Goal: Use online tool/utility: Utilize a website feature to perform a specific function

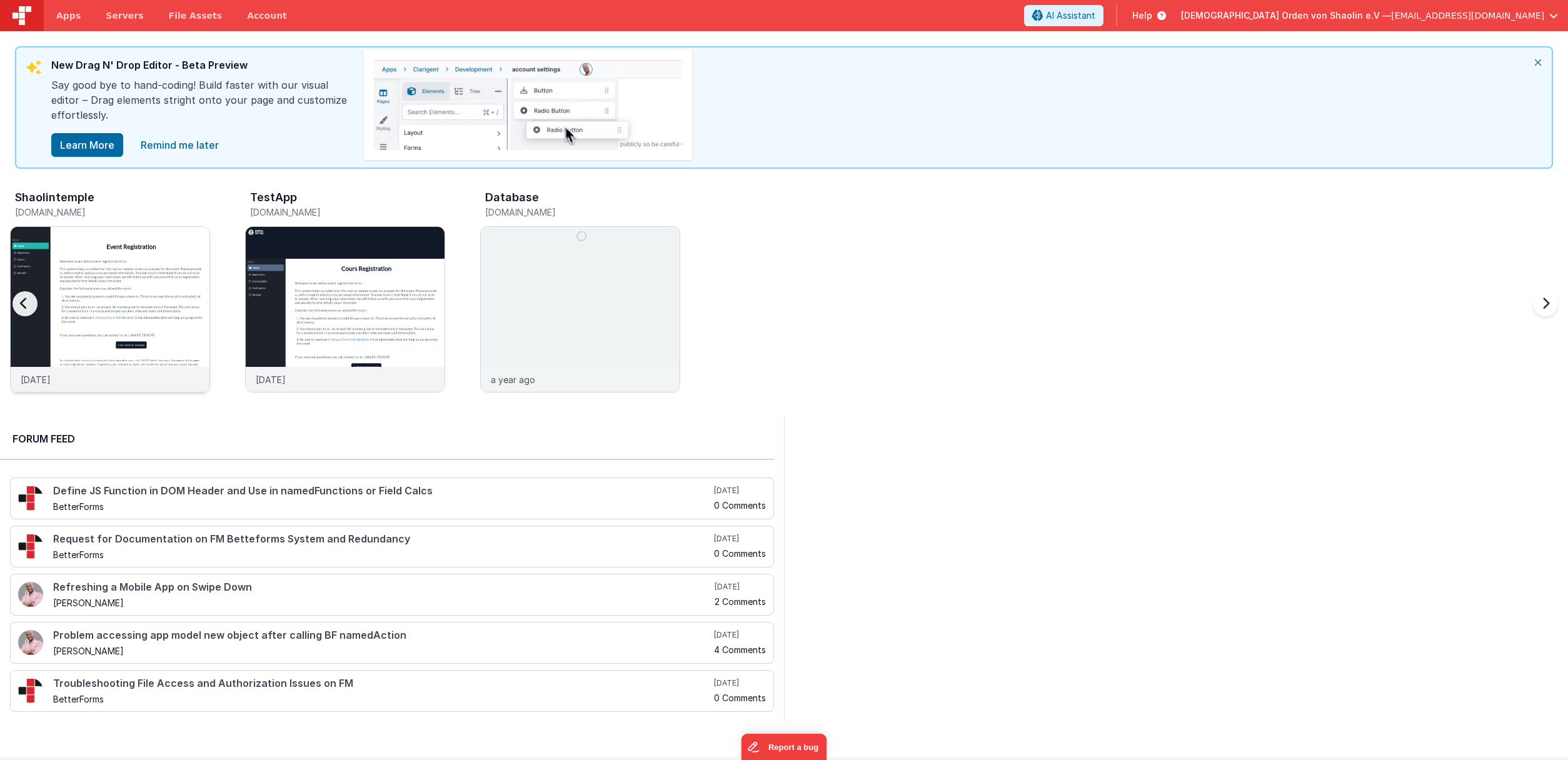
click at [126, 273] on img at bounding box center [110, 326] width 199 height 199
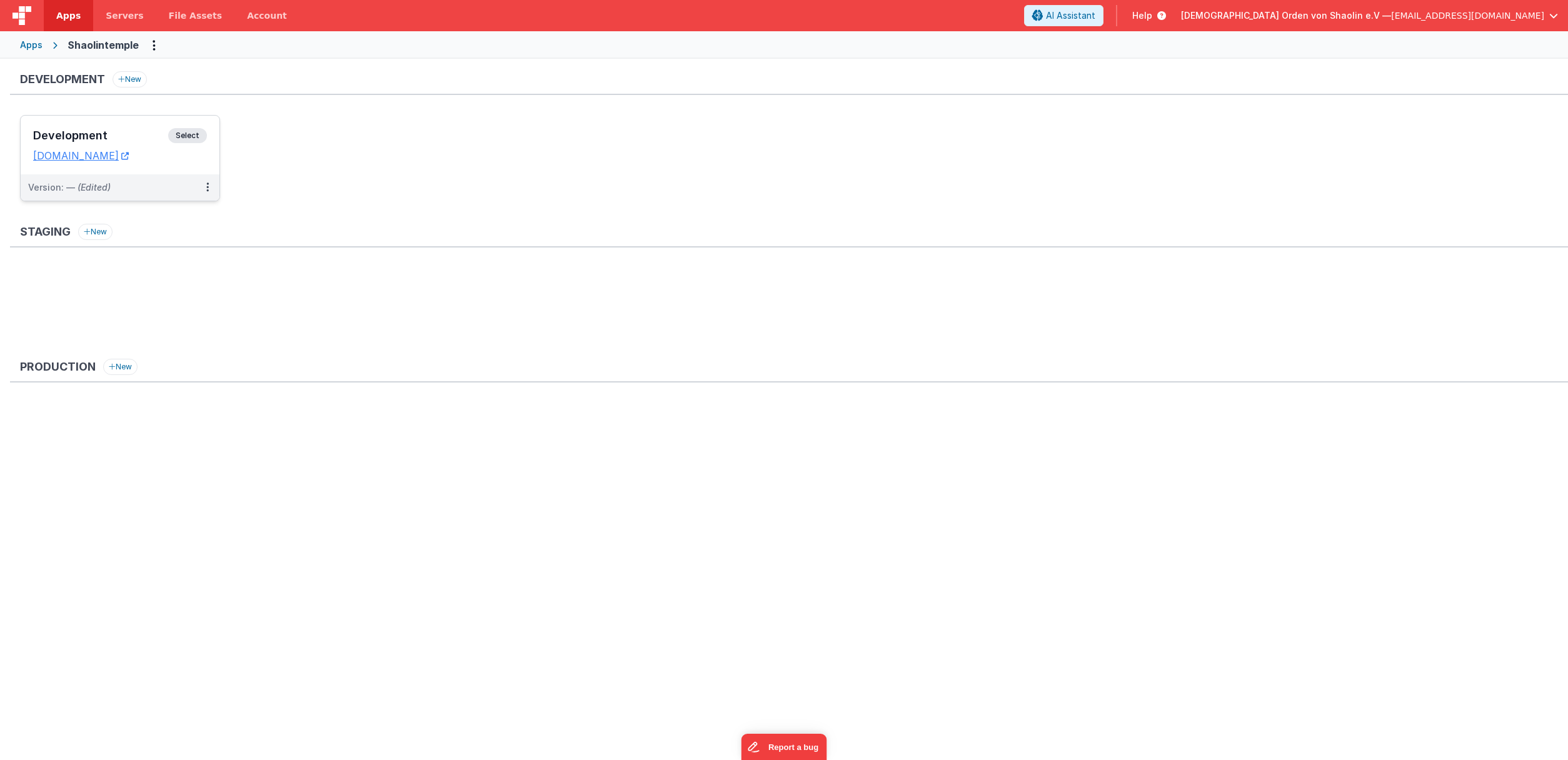
click at [186, 139] on span "Select" at bounding box center [187, 136] width 39 height 15
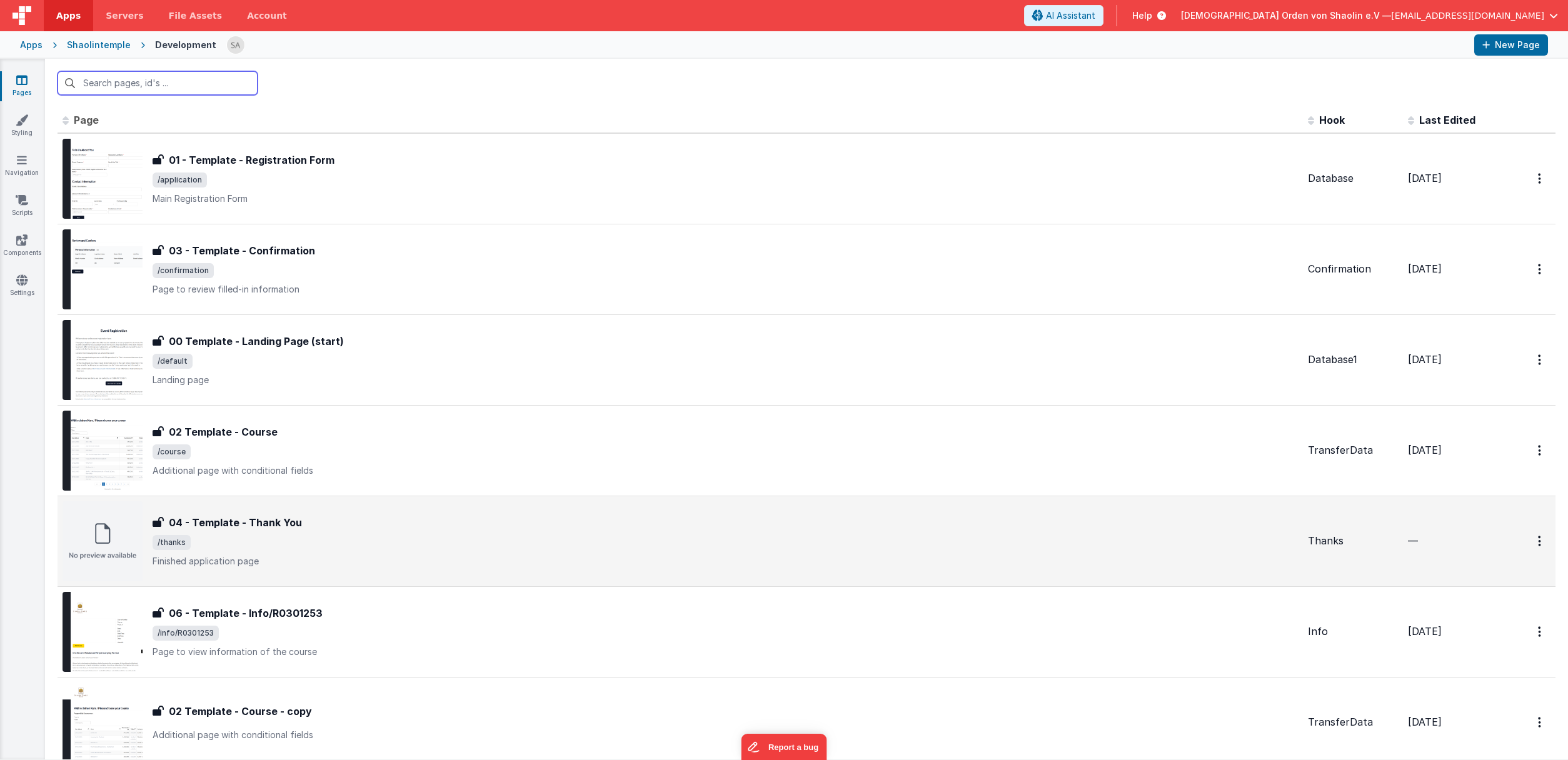
scroll to position [159, 0]
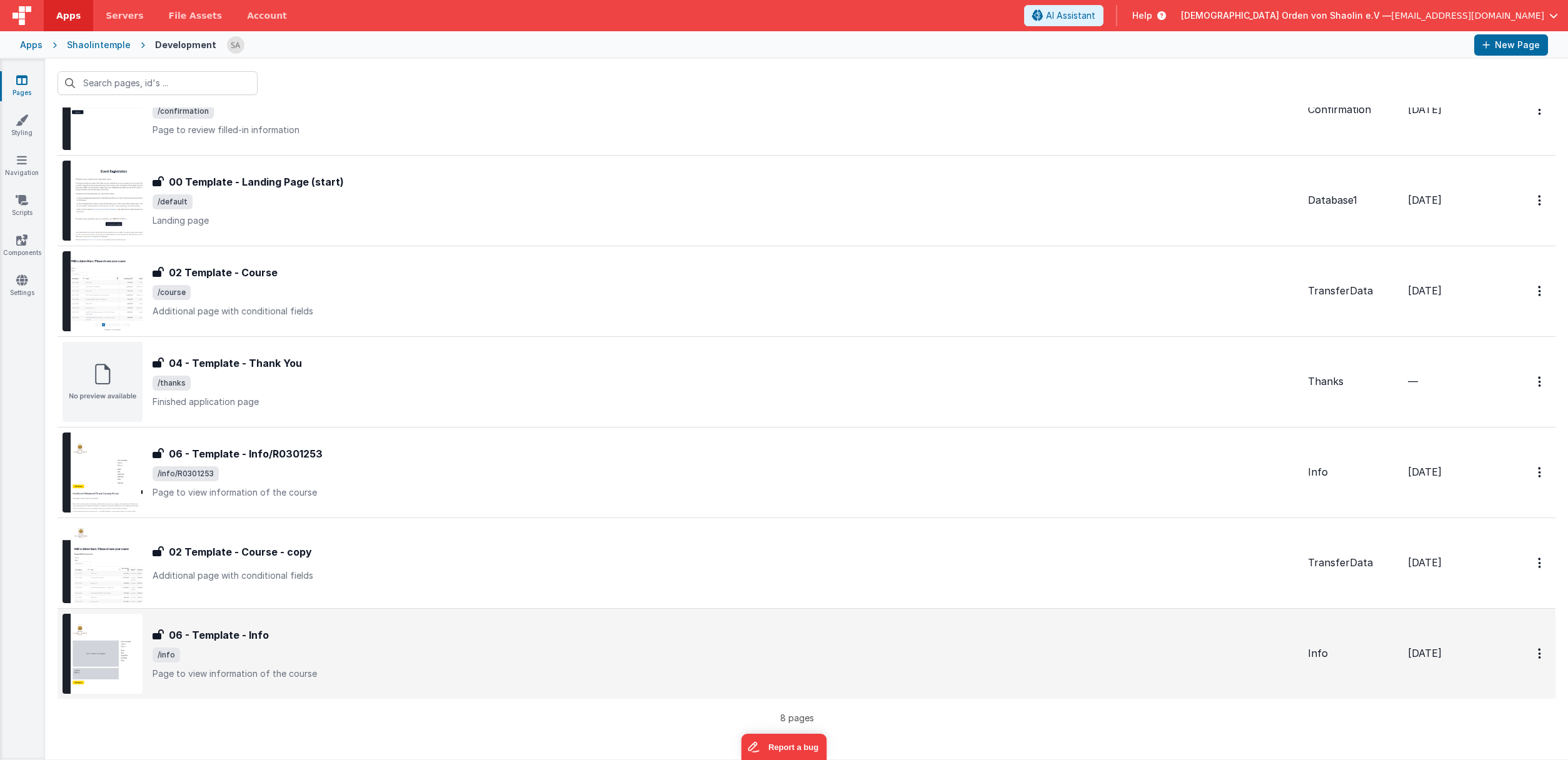
click at [446, 659] on span "/info" at bounding box center [725, 655] width 1145 height 15
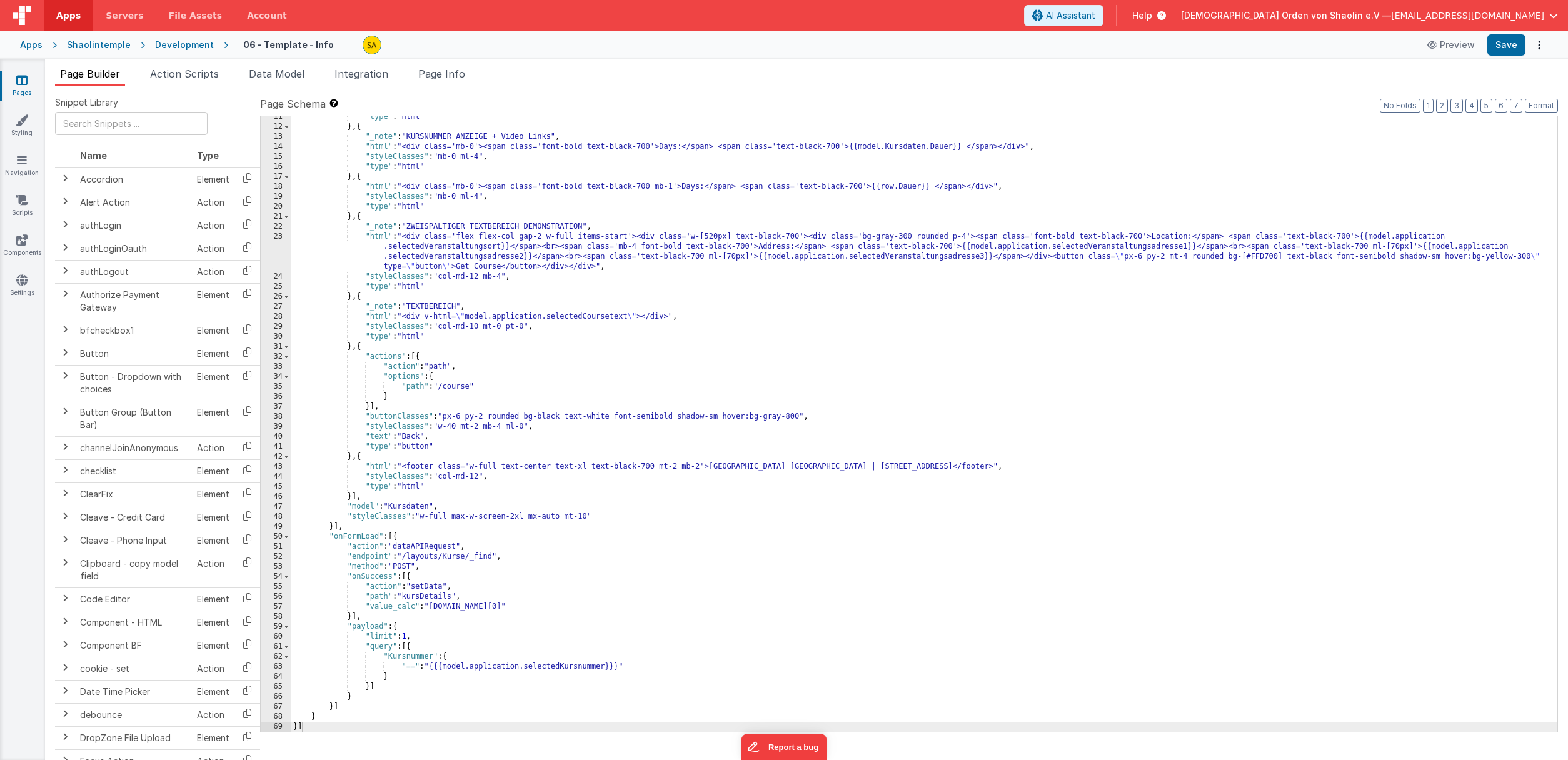
scroll to position [173, 0]
click at [1035, 401] on div ""type" : "html" } , { "_note" : "KURSNUMMER ANZEIGE + Video Links" , "html" : "…" at bounding box center [923, 430] width 1266 height 636
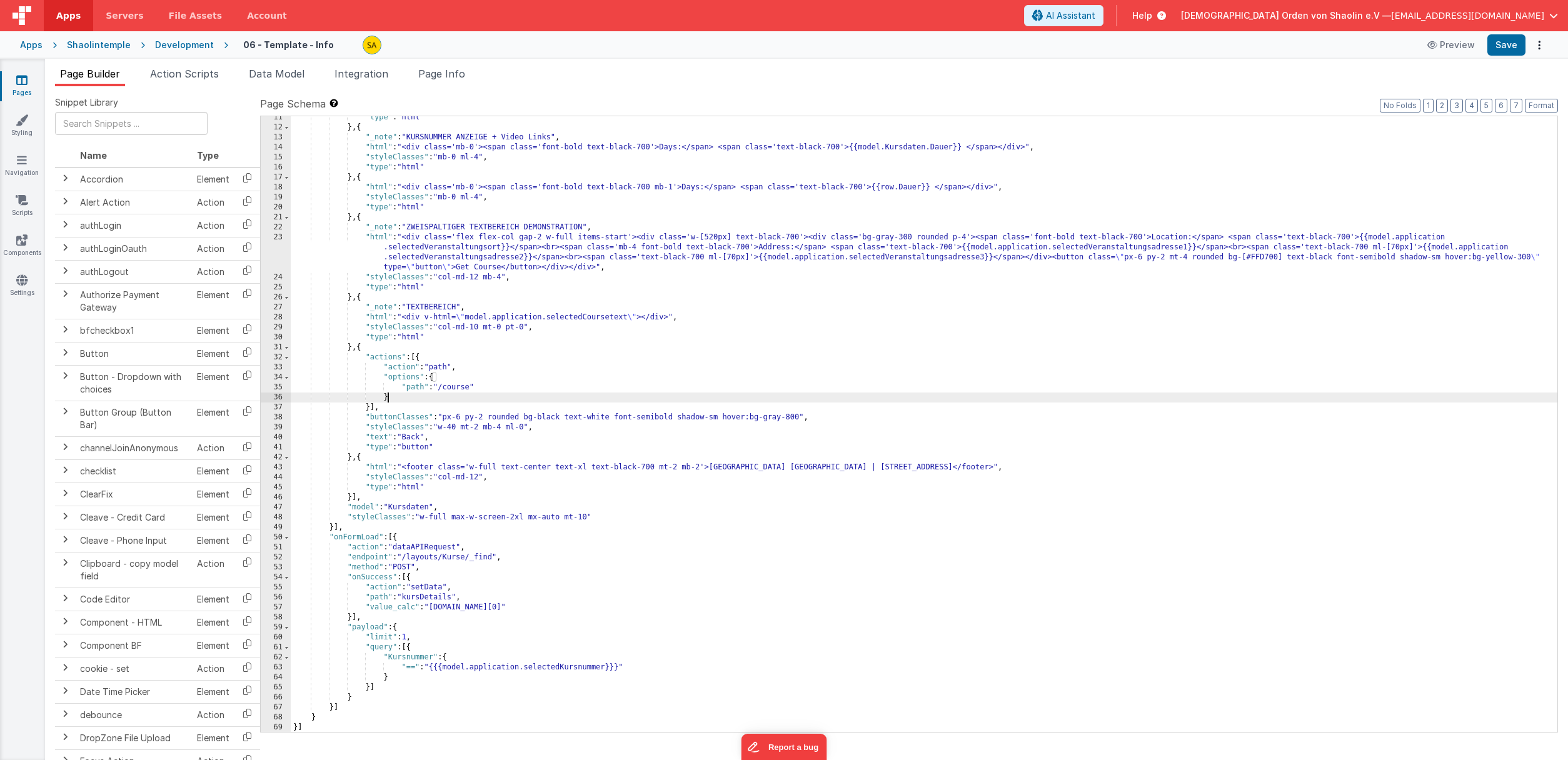
scroll to position [0, 0]
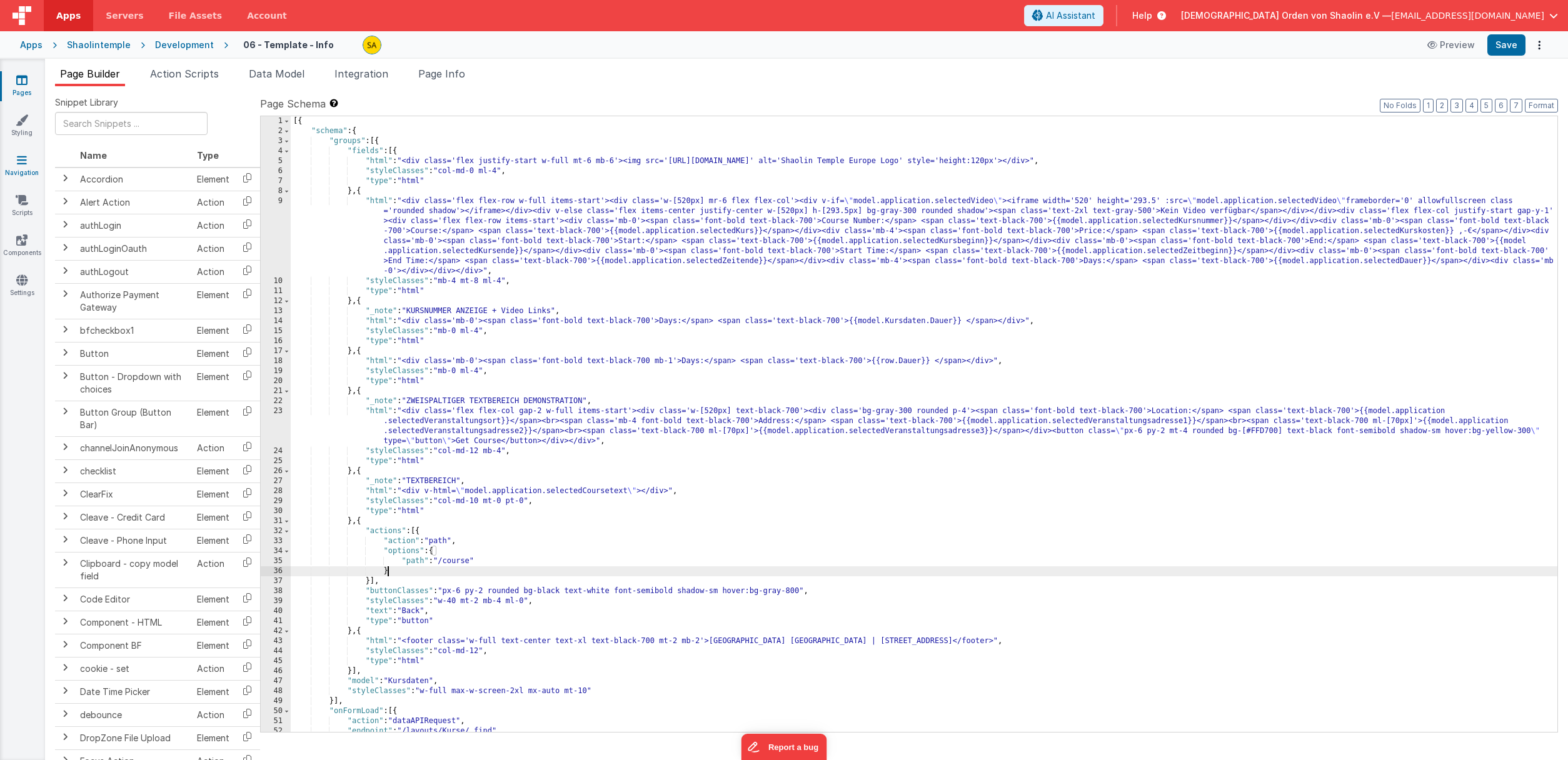
click at [21, 156] on icon at bounding box center [22, 160] width 10 height 13
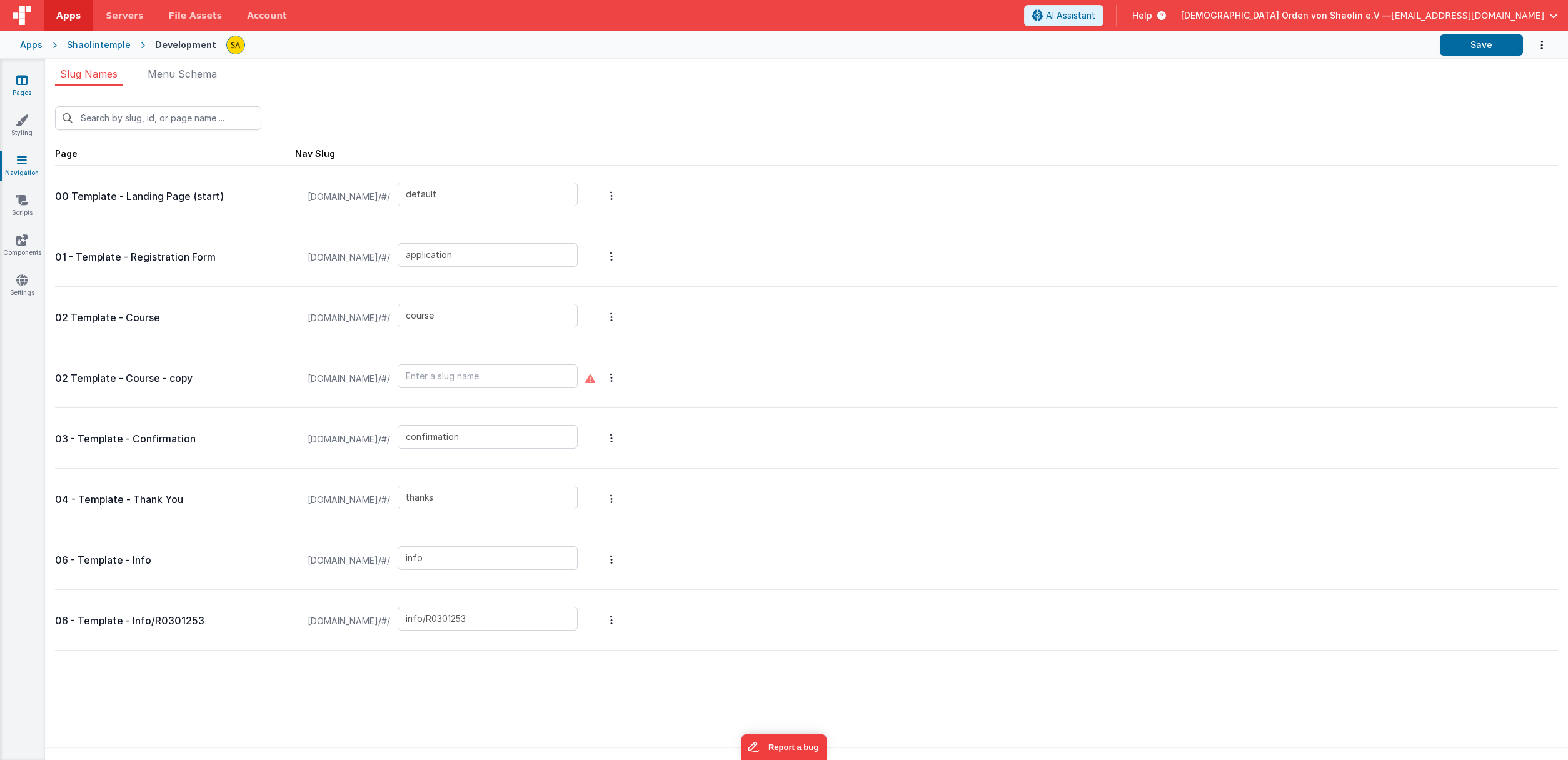
click at [22, 85] on icon at bounding box center [22, 80] width 11 height 13
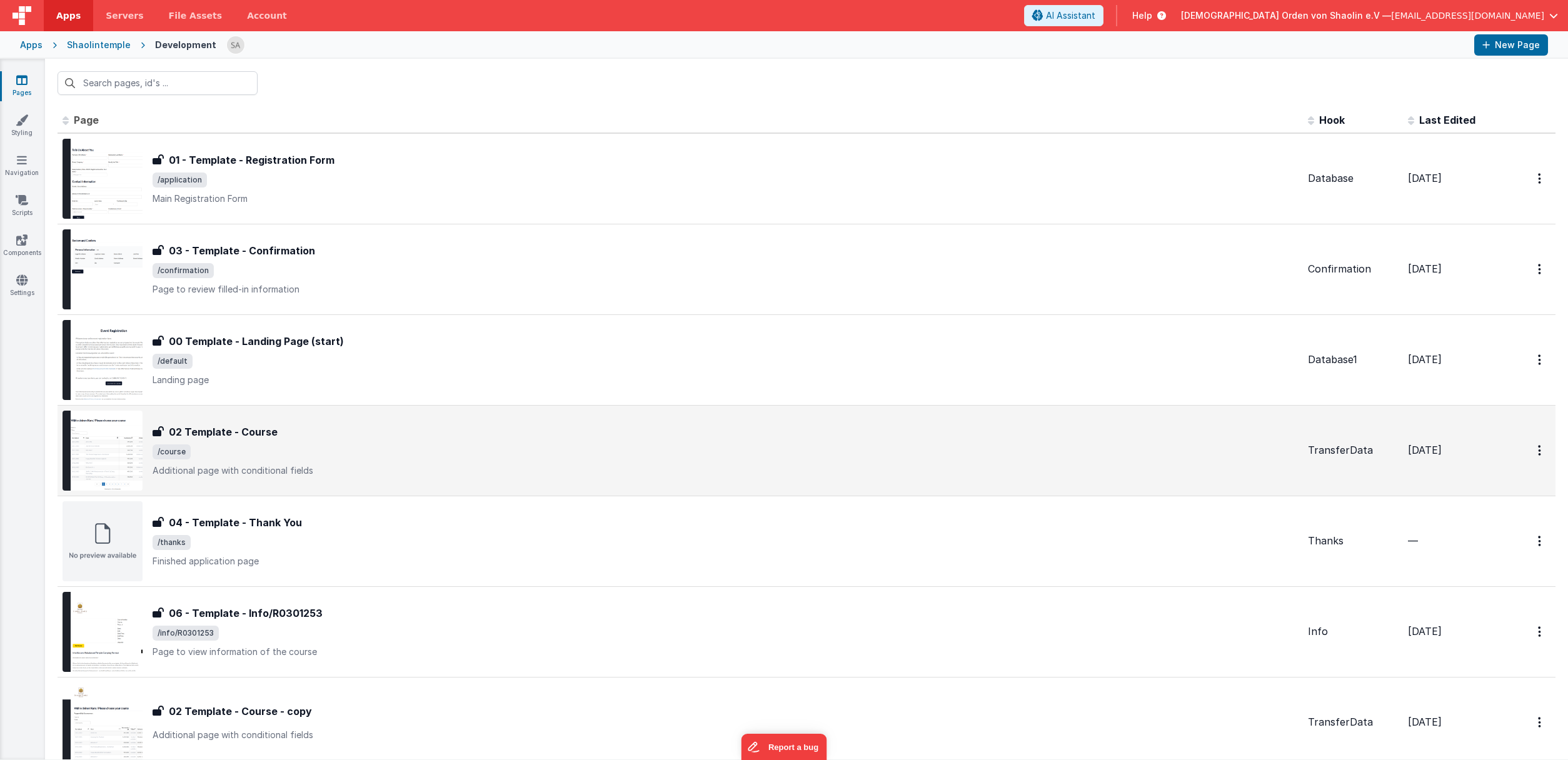
click at [391, 436] on div "02 Template - Course" at bounding box center [725, 432] width 1145 height 15
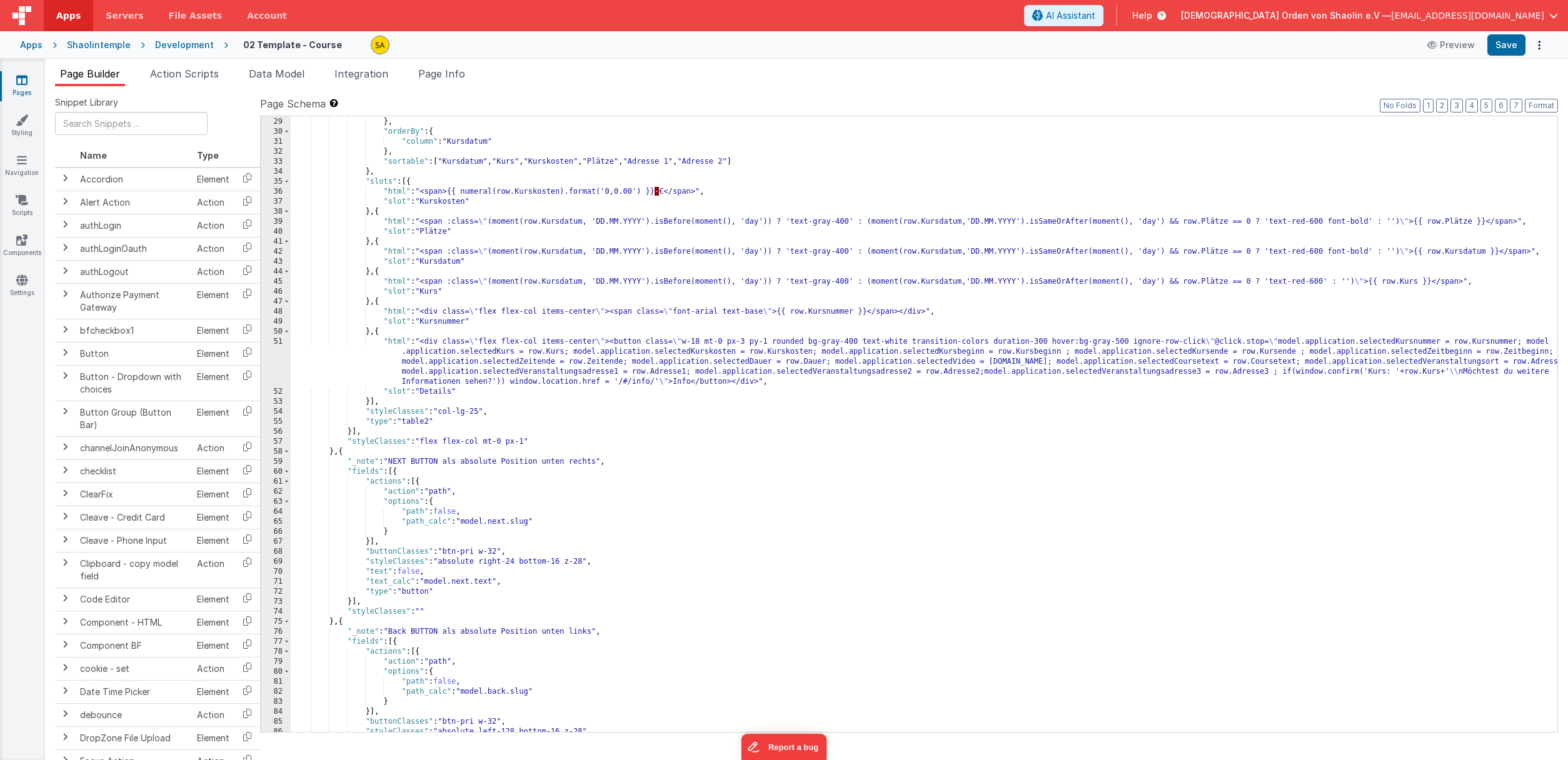
scroll to position [375, 0]
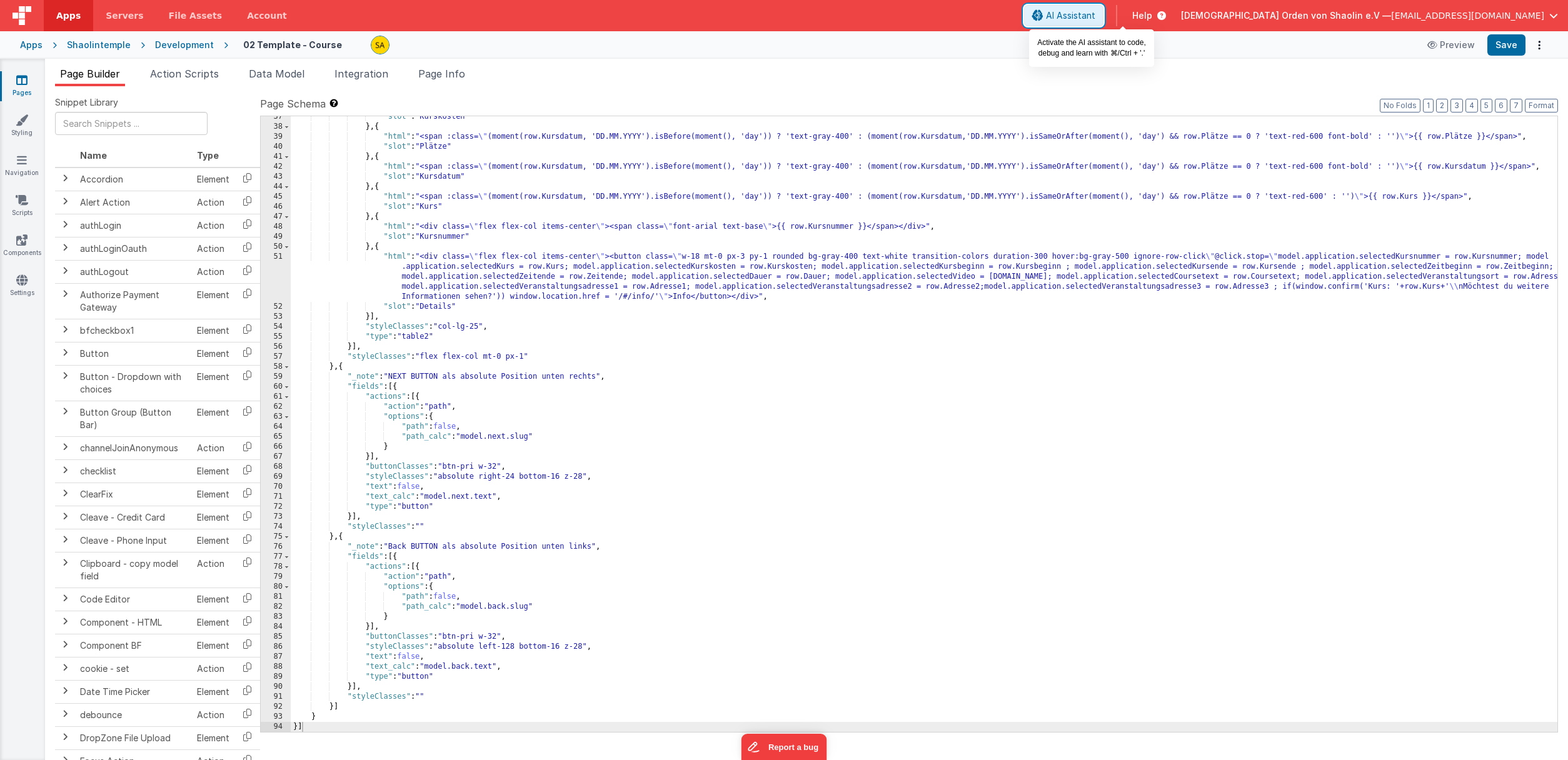
click at [1095, 22] on span "AI Assistant" at bounding box center [1070, 16] width 49 height 13
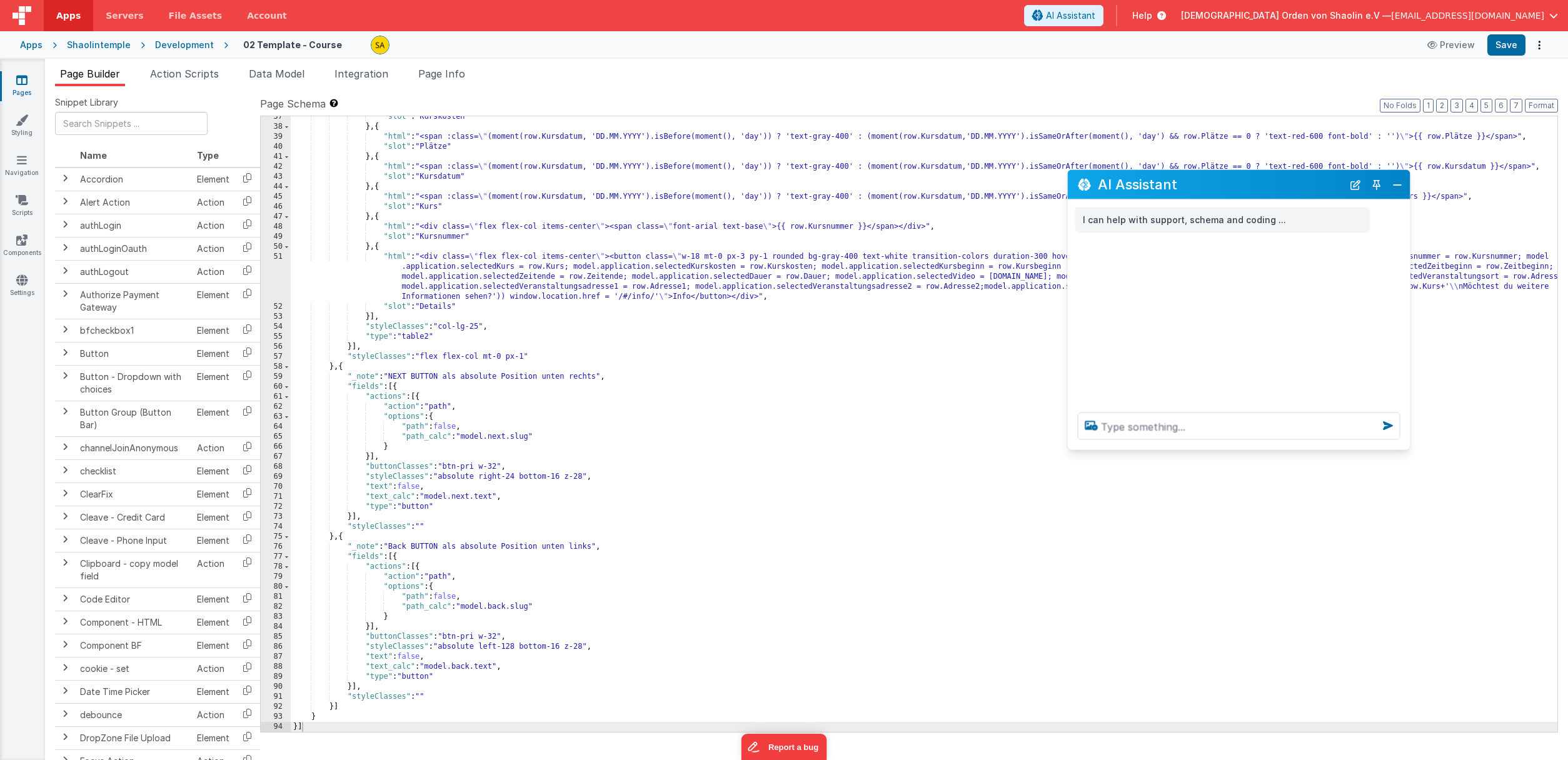
drag, startPoint x: 262, startPoint y: 496, endPoint x: 1319, endPoint y: 193, distance: 1099.6
click at [1318, 195] on div "AI Assistant" at bounding box center [1239, 184] width 342 height 29
click at [1158, 427] on textarea at bounding box center [1239, 426] width 323 height 27
type textarea "wenn plätze =available dann zelle güner hintergrund"
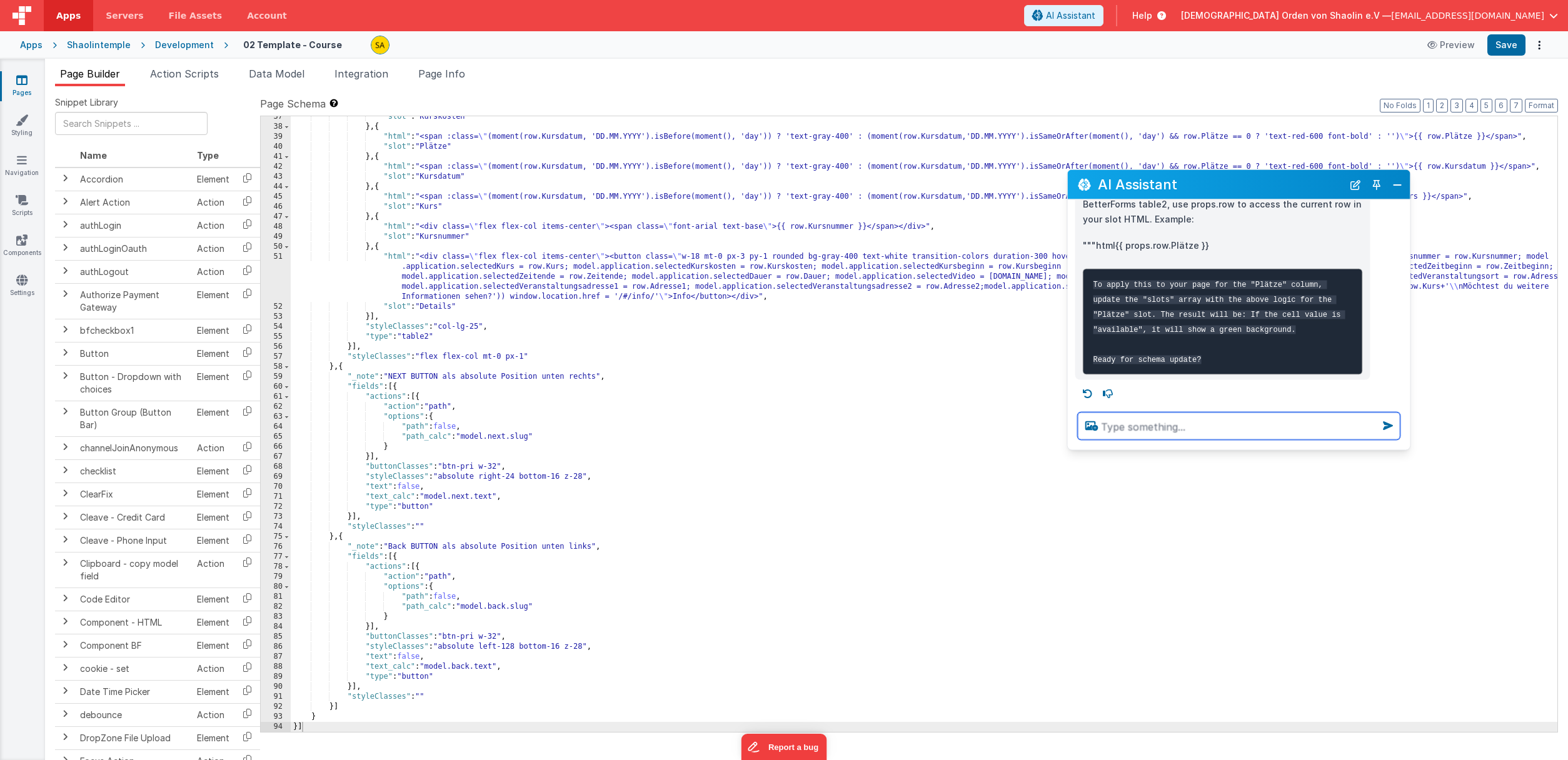
scroll to position [128, 0]
click at [1400, 449] on div at bounding box center [1239, 426] width 342 height 48
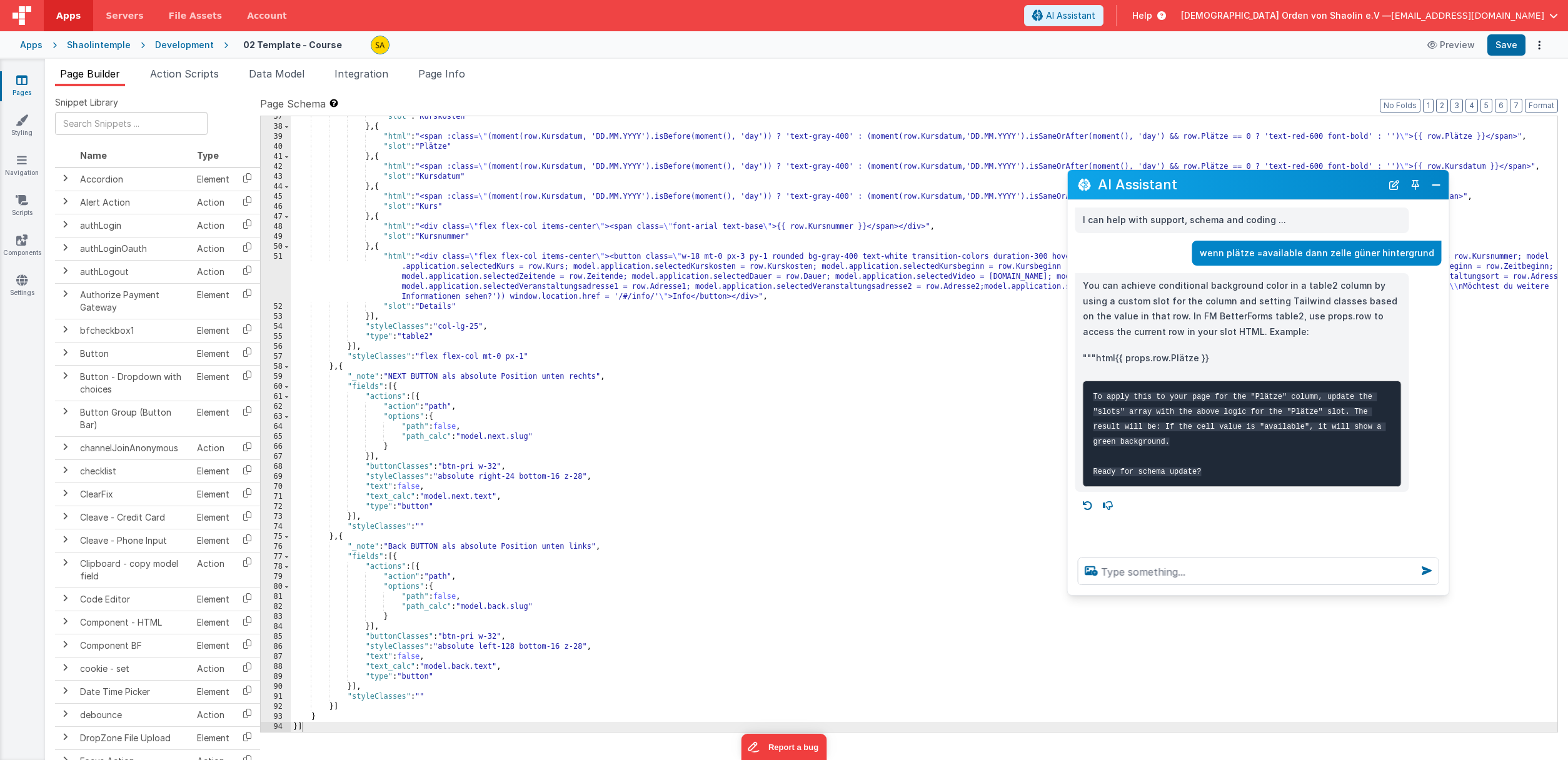
scroll to position [0, 0]
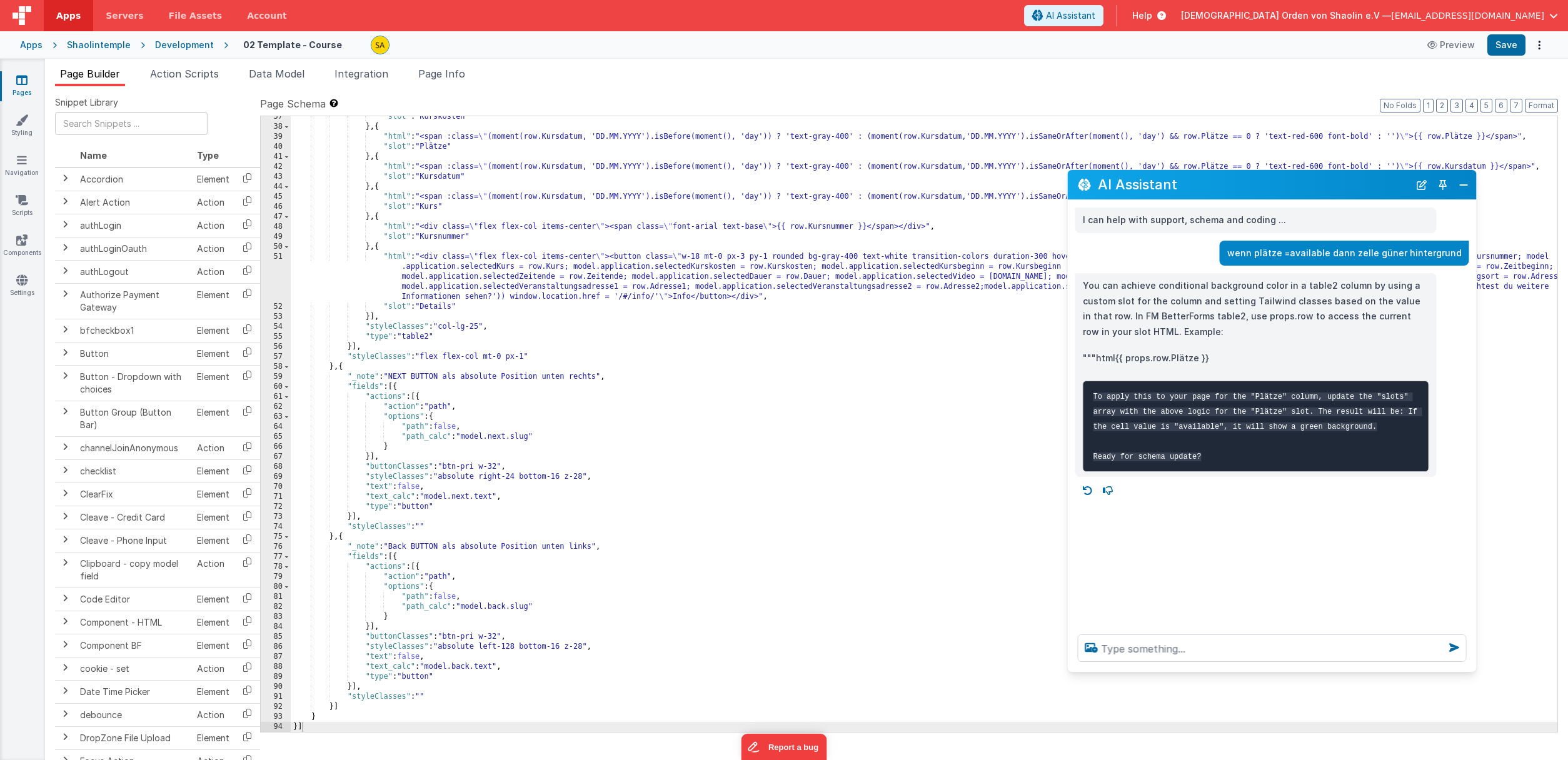
drag, startPoint x: 1400, startPoint y: 449, endPoint x: 1361, endPoint y: 576, distance: 132.9
click at [1470, 672] on div at bounding box center [1272, 648] width 409 height 48
click at [1176, 652] on textarea at bounding box center [1274, 650] width 392 height 27
type textarea "yes"
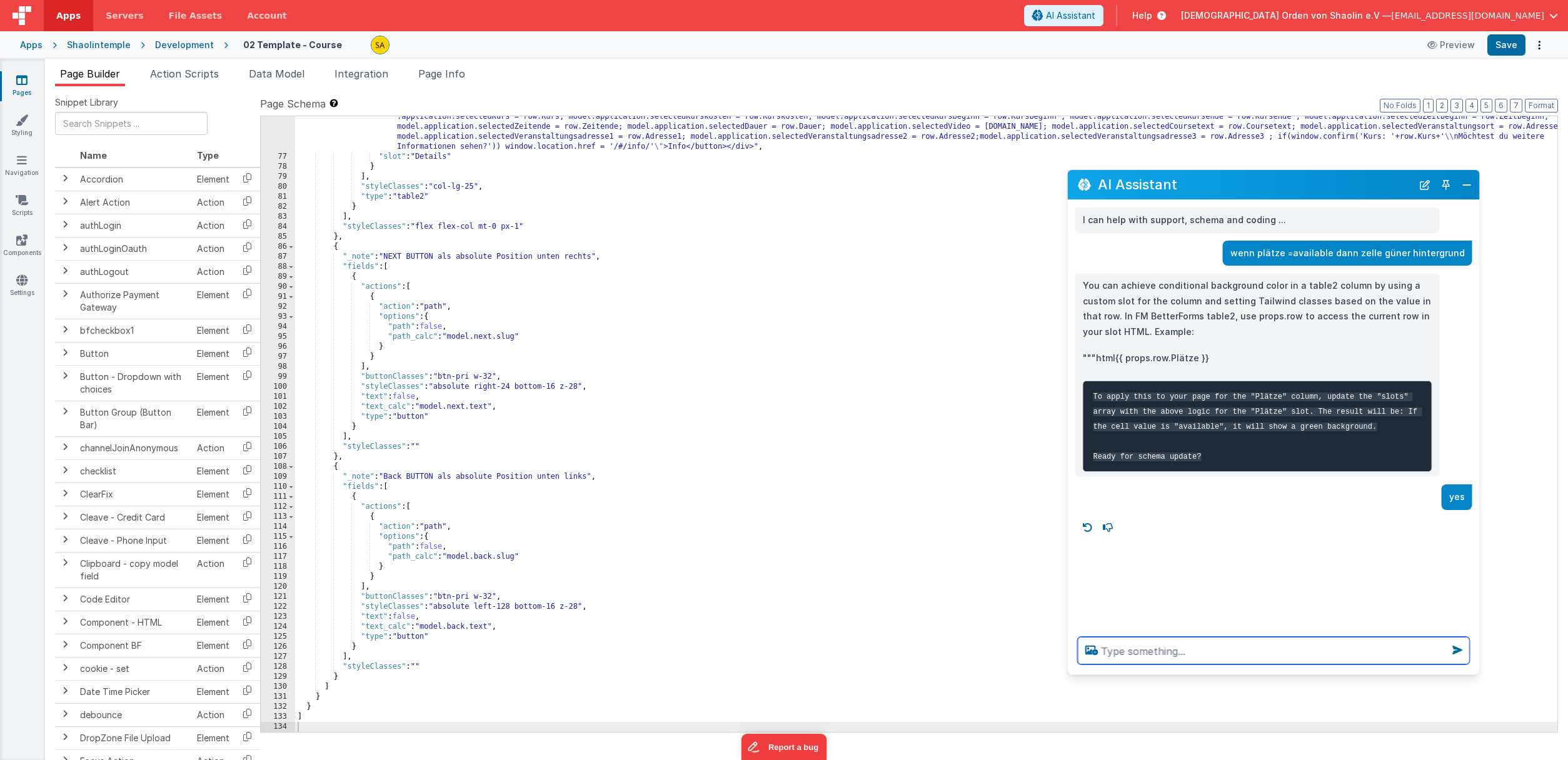
scroll to position [783, 0]
click at [956, 265] on div ""html" : "<div class= \" flex flex-col items-center \" ><button class= \" w-18 …" at bounding box center [926, 441] width 1262 height 676
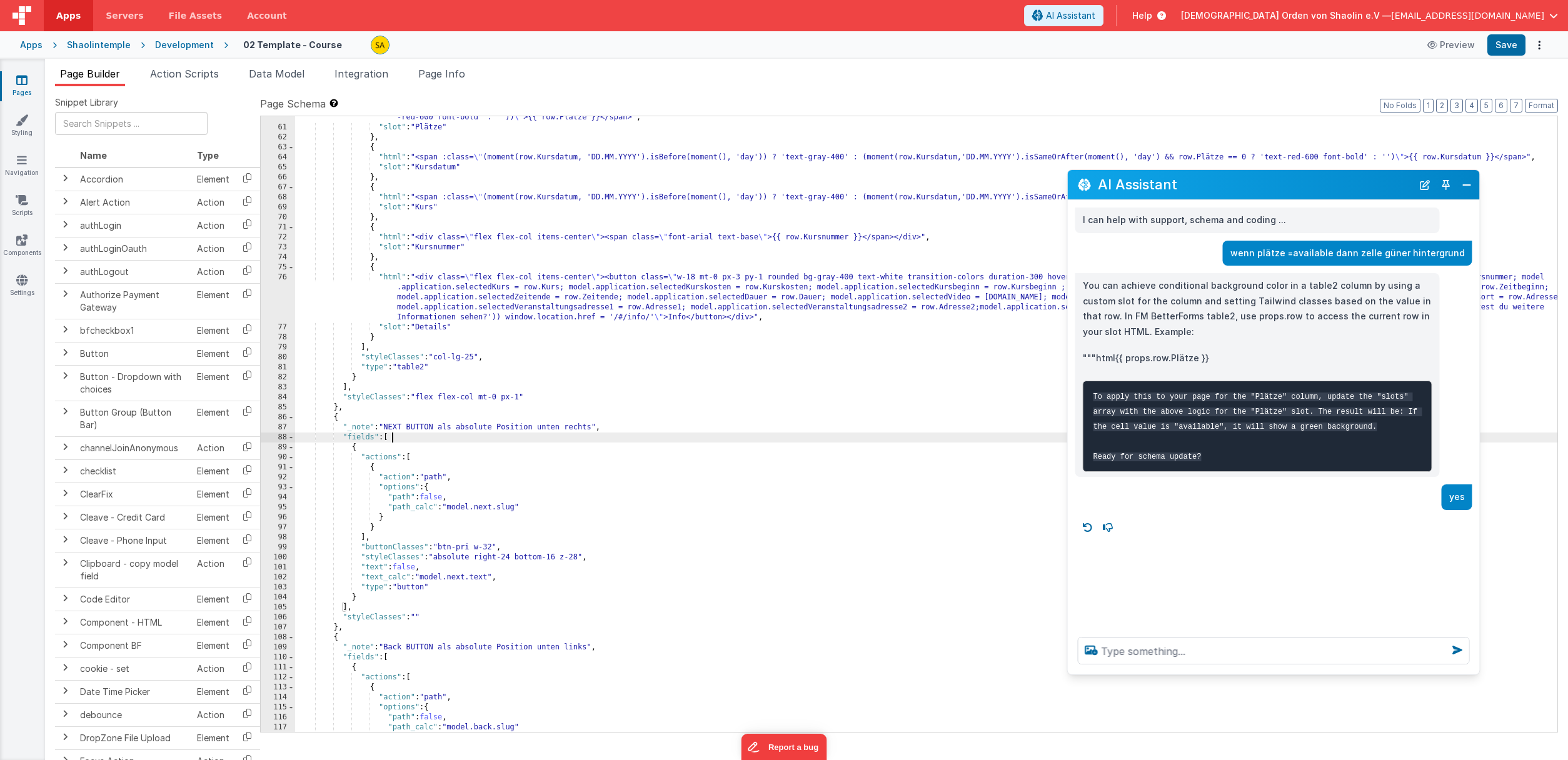
scroll to position [610, 0]
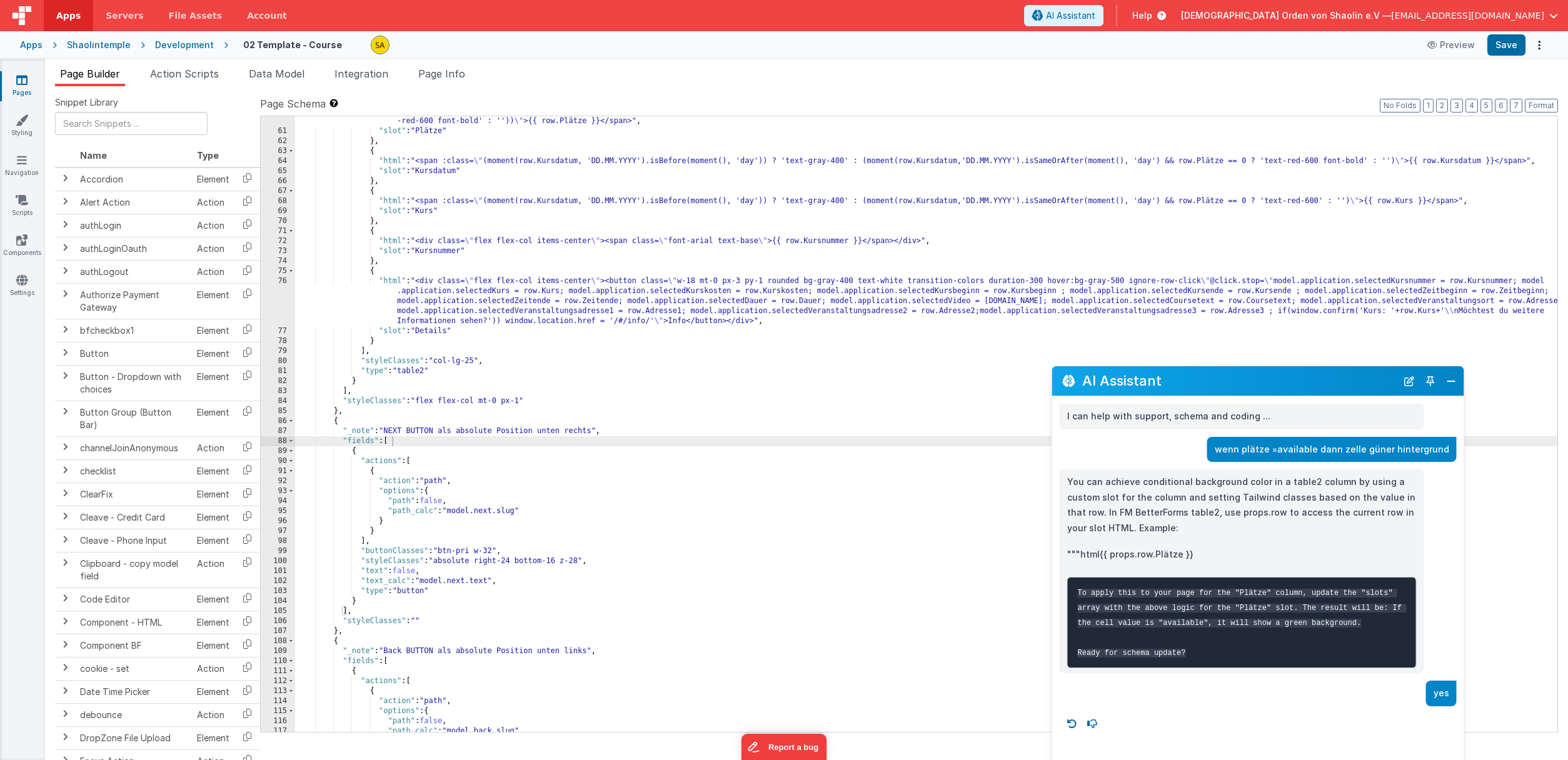
drag, startPoint x: 1193, startPoint y: 191, endPoint x: 1177, endPoint y: 383, distance: 192.7
click at [1177, 383] on h2 "AI Assistant" at bounding box center [1240, 381] width 314 height 15
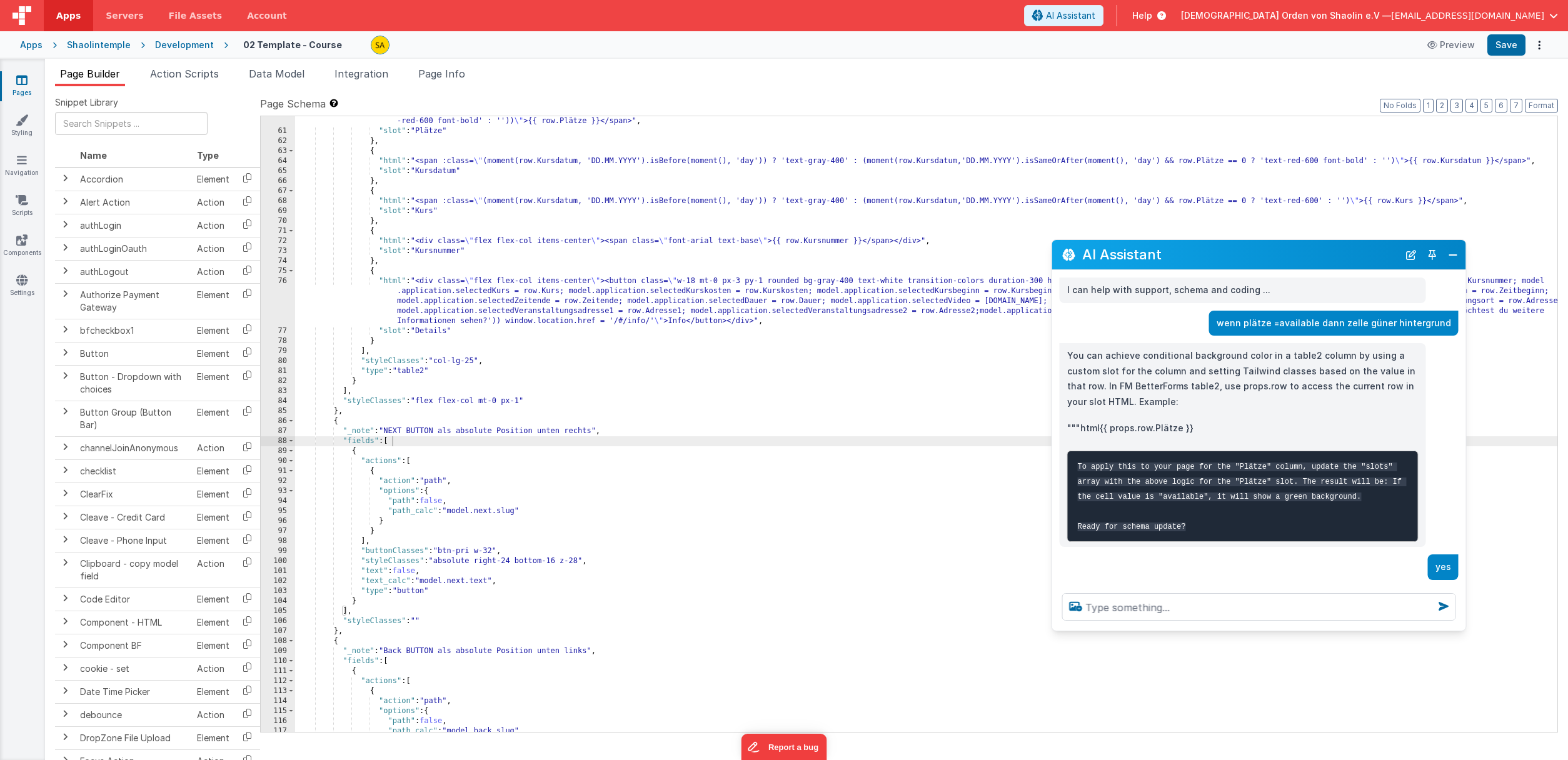
drag, startPoint x: 1458, startPoint y: 742, endPoint x: 1453, endPoint y: 620, distance: 122.1
click at [1460, 626] on div at bounding box center [1259, 607] width 414 height 48
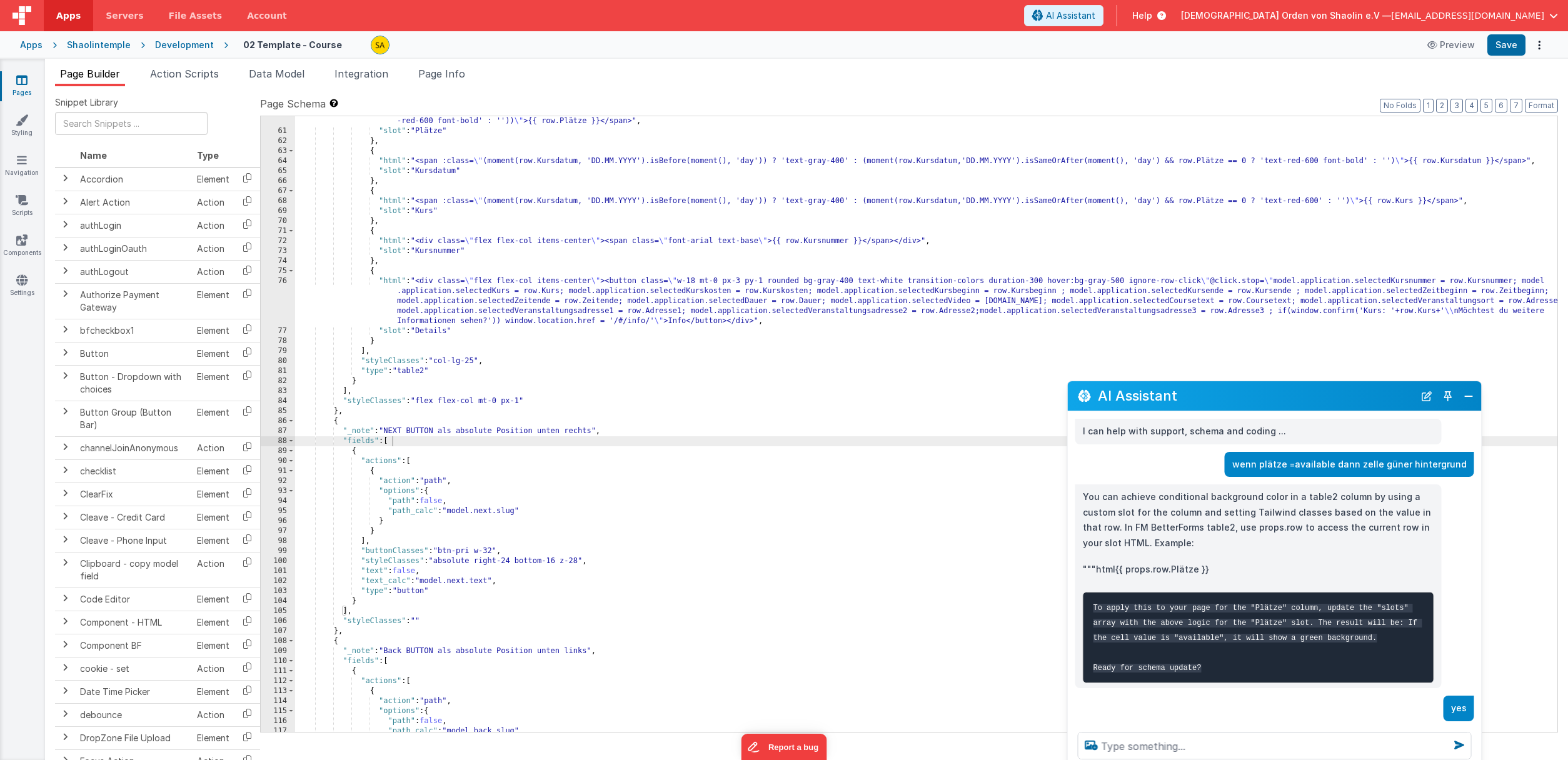
drag, startPoint x: 1247, startPoint y: 258, endPoint x: 1266, endPoint y: 434, distance: 177.0
click at [1263, 399] on h2 "AI Assistant" at bounding box center [1255, 396] width 316 height 15
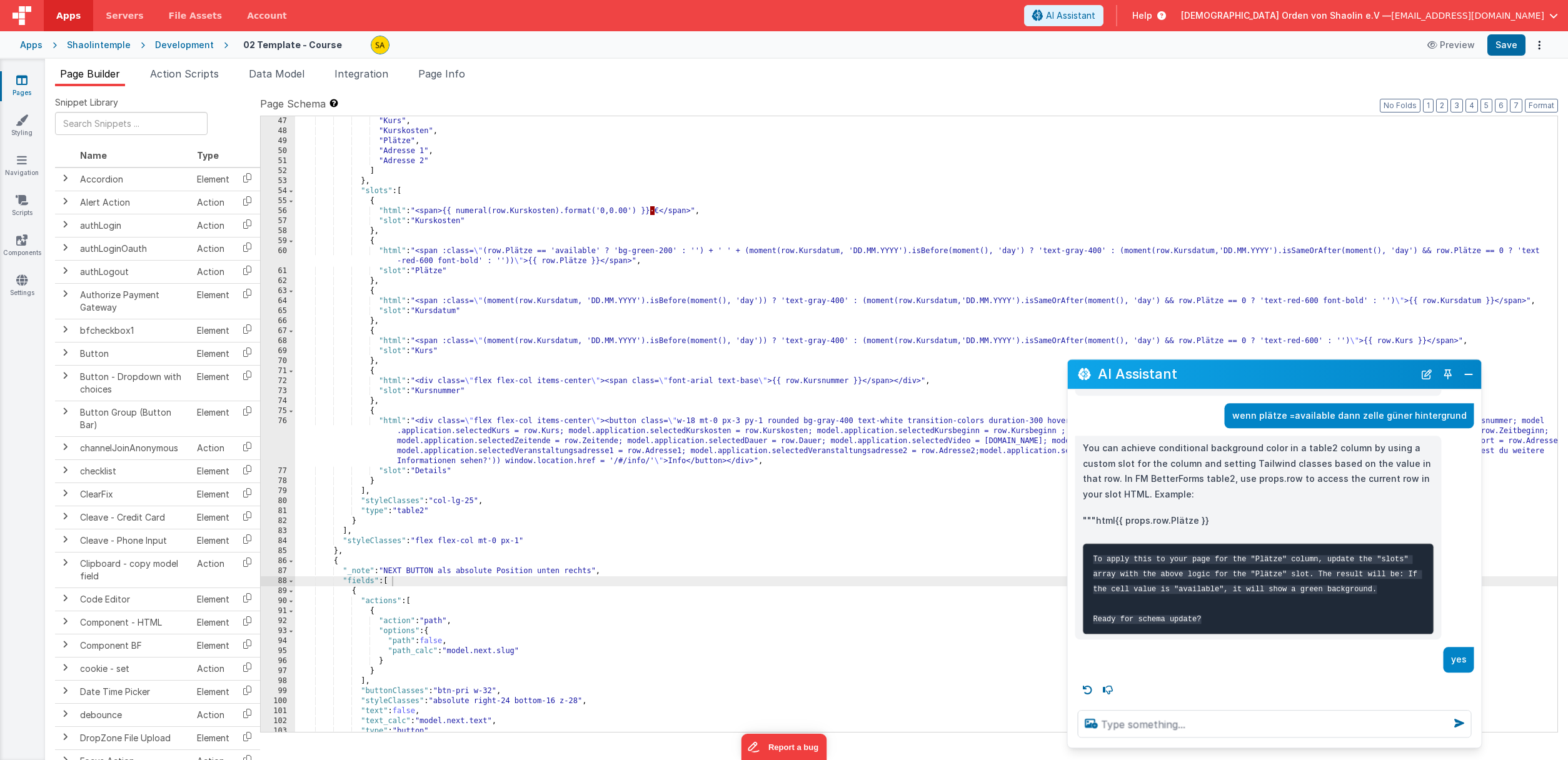
scroll to position [469, 0]
click at [1499, 46] on button "Save" at bounding box center [1506, 45] width 38 height 22
click at [1086, 692] on icon at bounding box center [1088, 690] width 20 height 20
type textarea "yes"
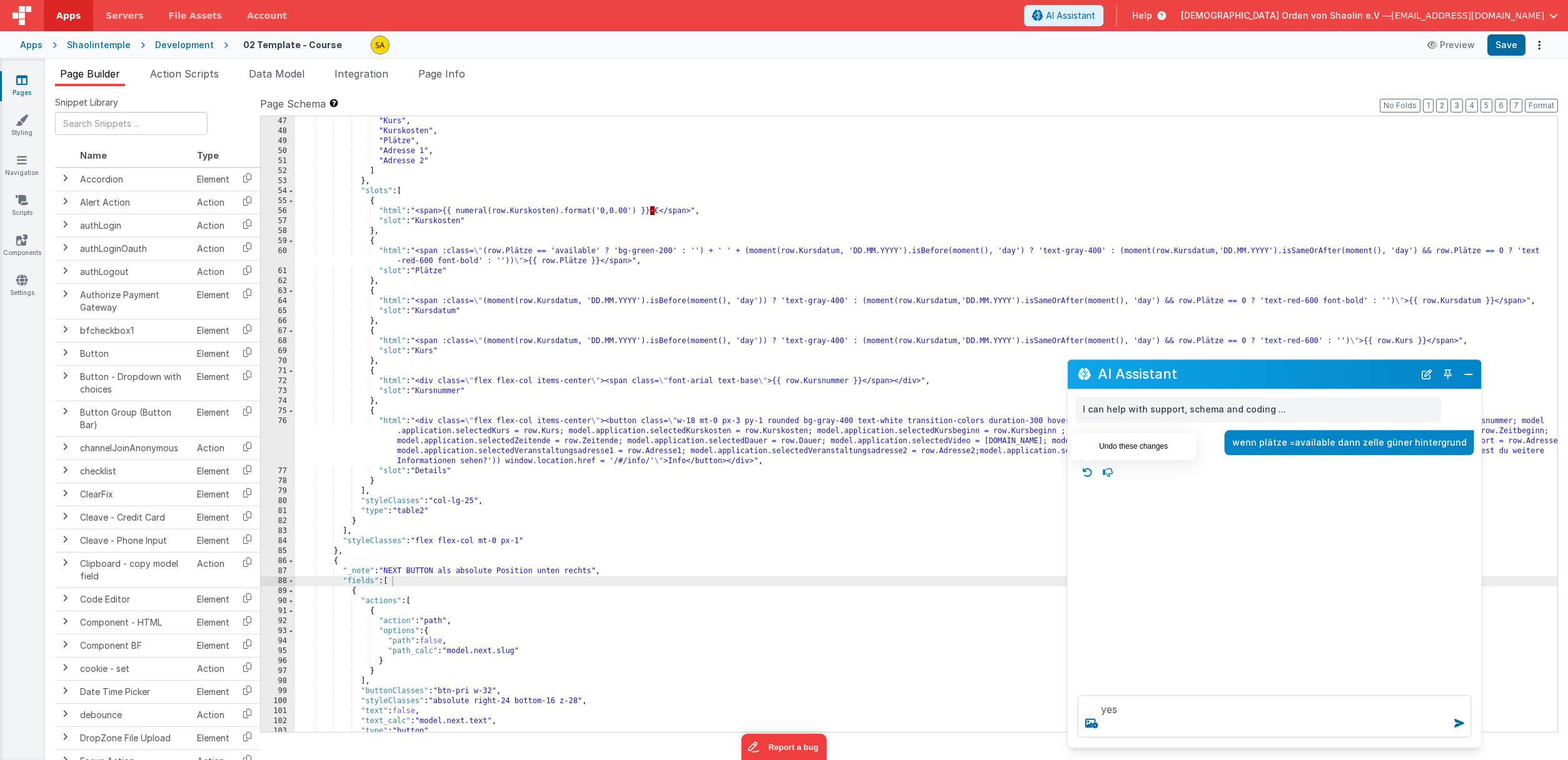
scroll to position [0, 0]
click at [1288, 721] on textarea "yes" at bounding box center [1274, 716] width 394 height 42
click at [1176, 707] on textarea "yes" at bounding box center [1274, 716] width 394 height 42
type textarea "rückgängig machen"
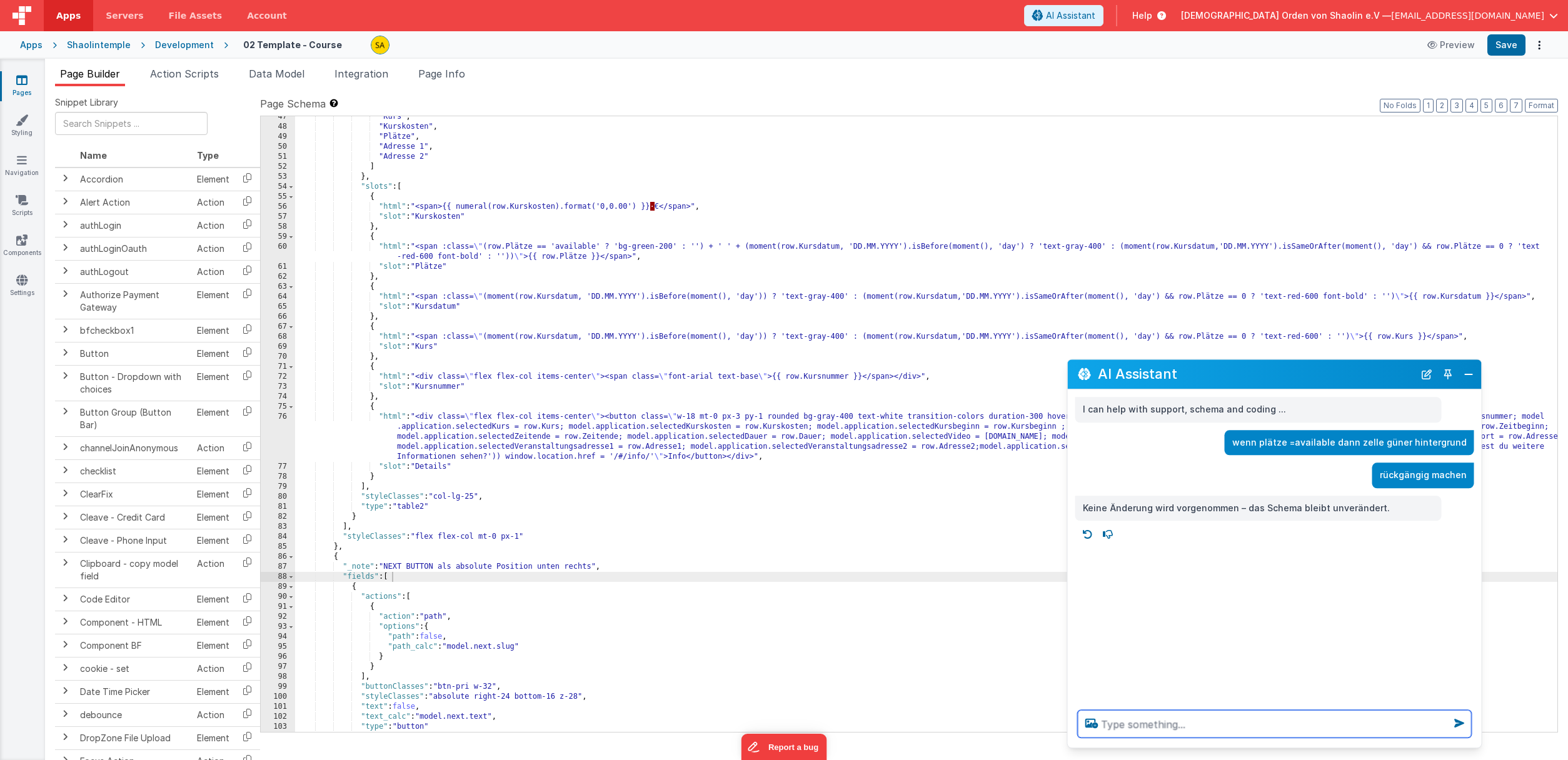
scroll to position [473, 0]
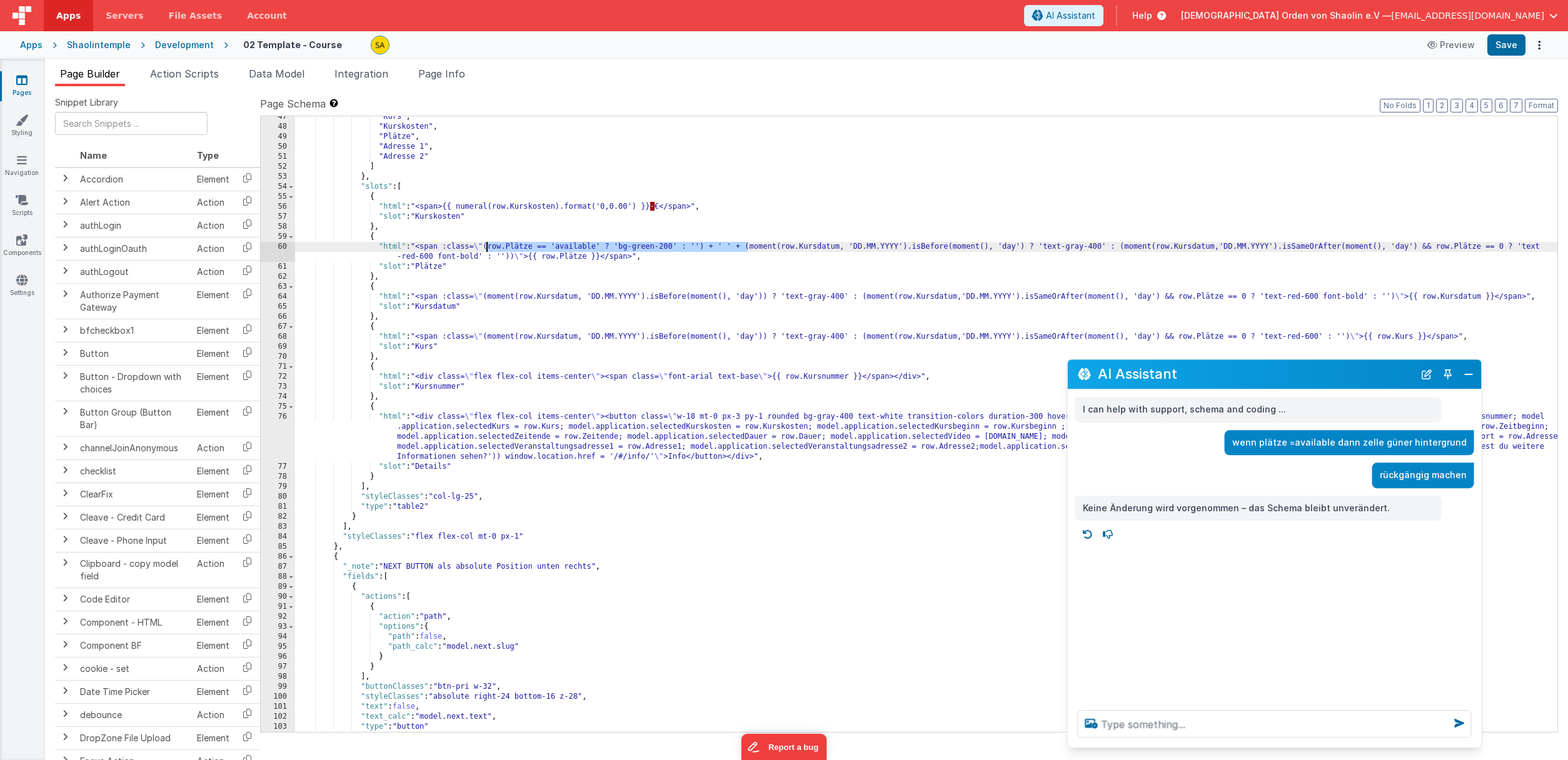
drag, startPoint x: 747, startPoint y: 249, endPoint x: 593, endPoint y: 368, distance: 194.6
click at [484, 244] on div ""Kurs" , "Kurskosten" , "Plätze" , "Adresse 1" , "Adresse 2" ] } , "slots" : [ …" at bounding box center [926, 429] width 1262 height 636
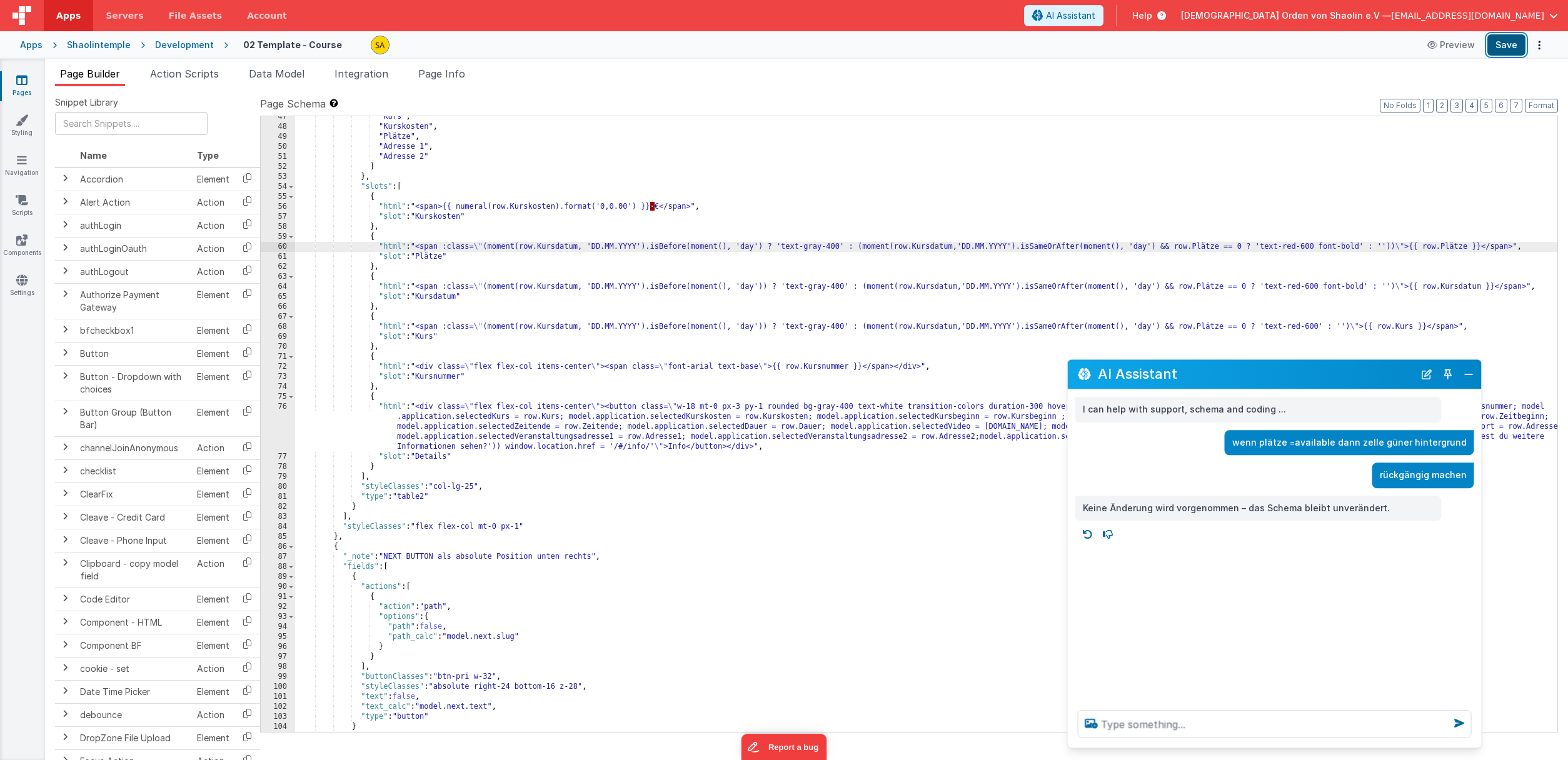
click at [1511, 42] on button "Save" at bounding box center [1506, 45] width 38 height 22
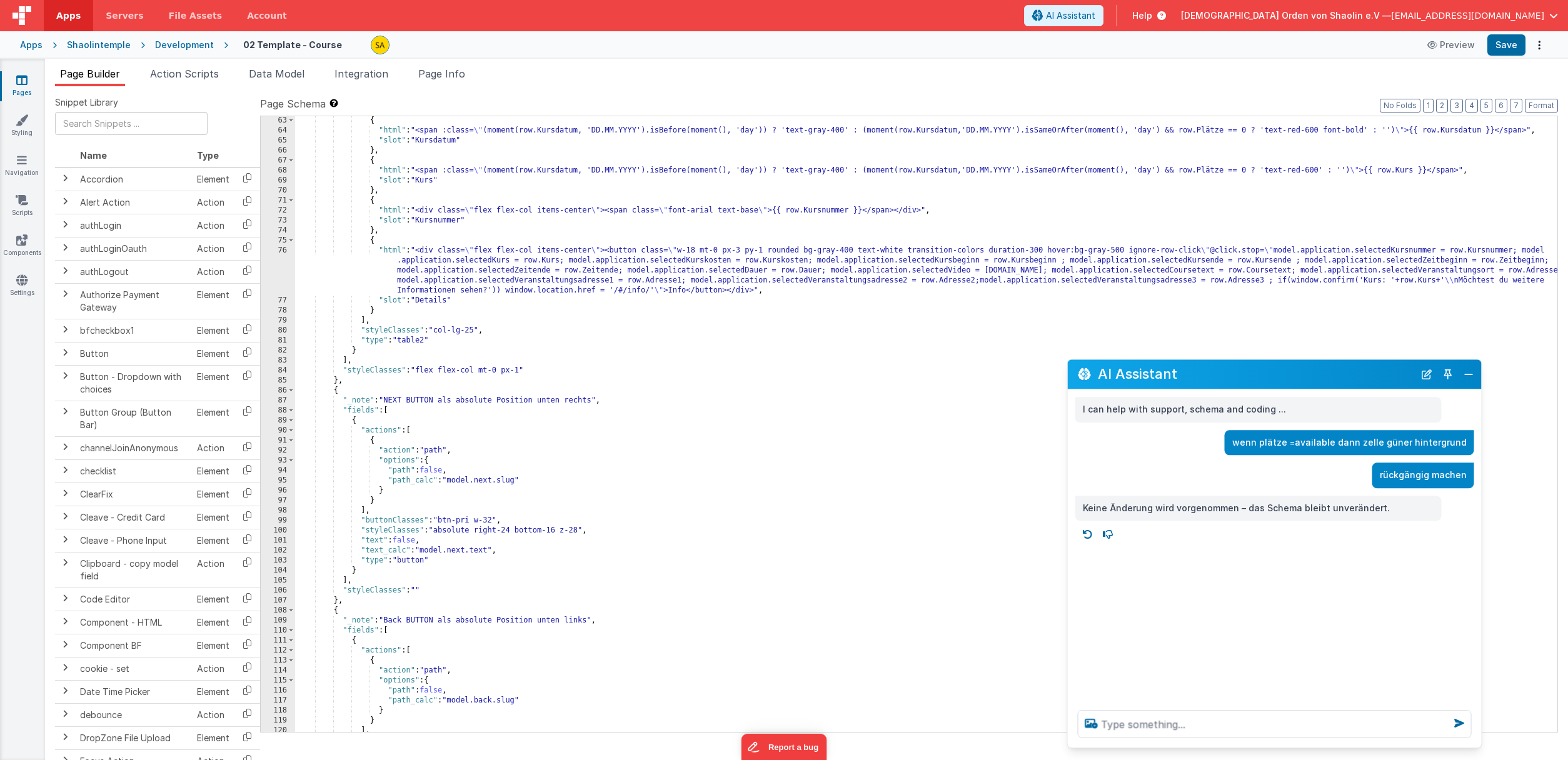
scroll to position [629, 0]
click at [1154, 723] on textarea at bounding box center [1274, 723] width 394 height 27
type textarea "wie kann ich zellen der tabelle 2 einfärben in abhängigkeit des inhalts"
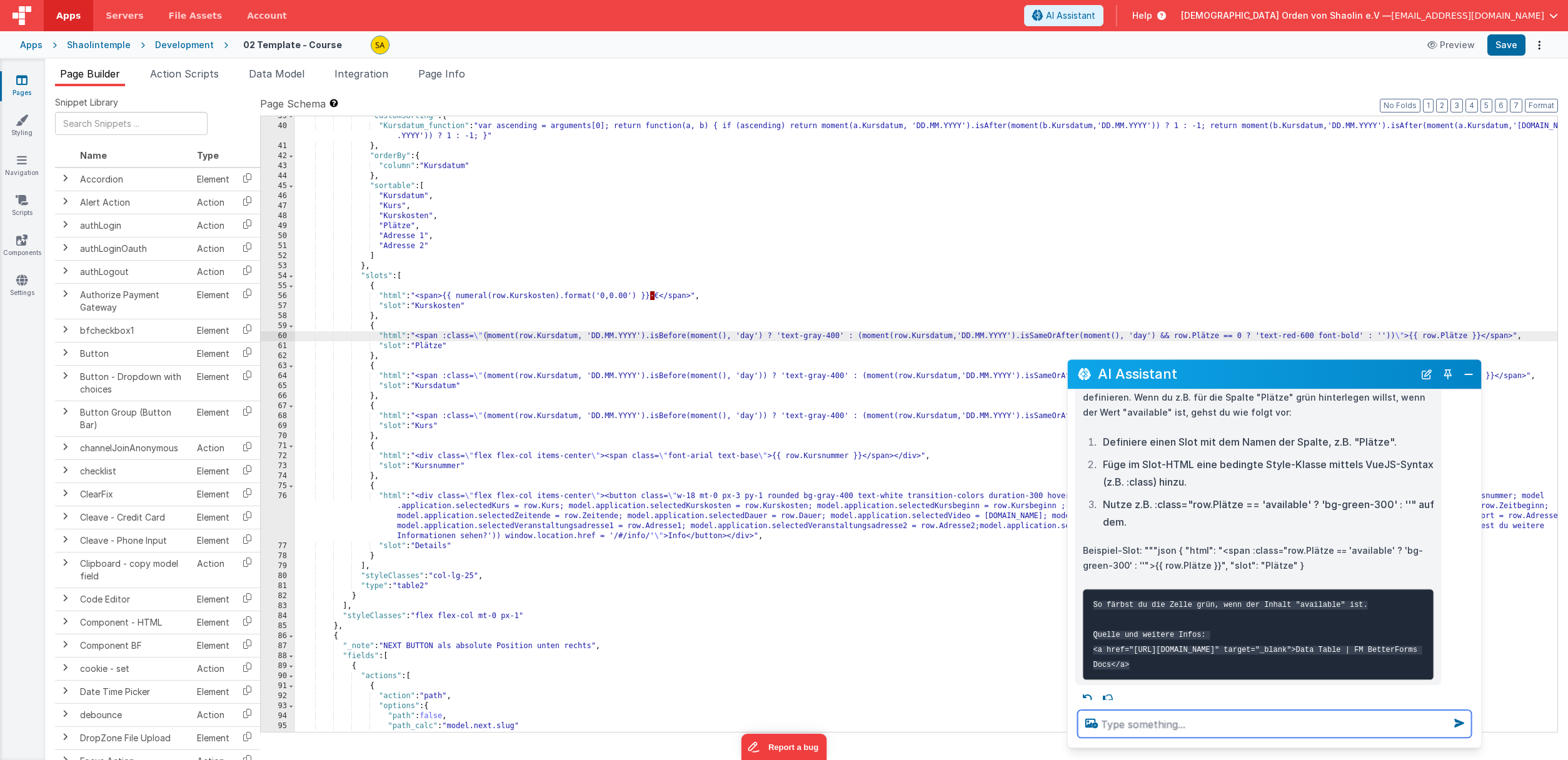
scroll to position [216, 0]
